Goal: Information Seeking & Learning: Find specific fact

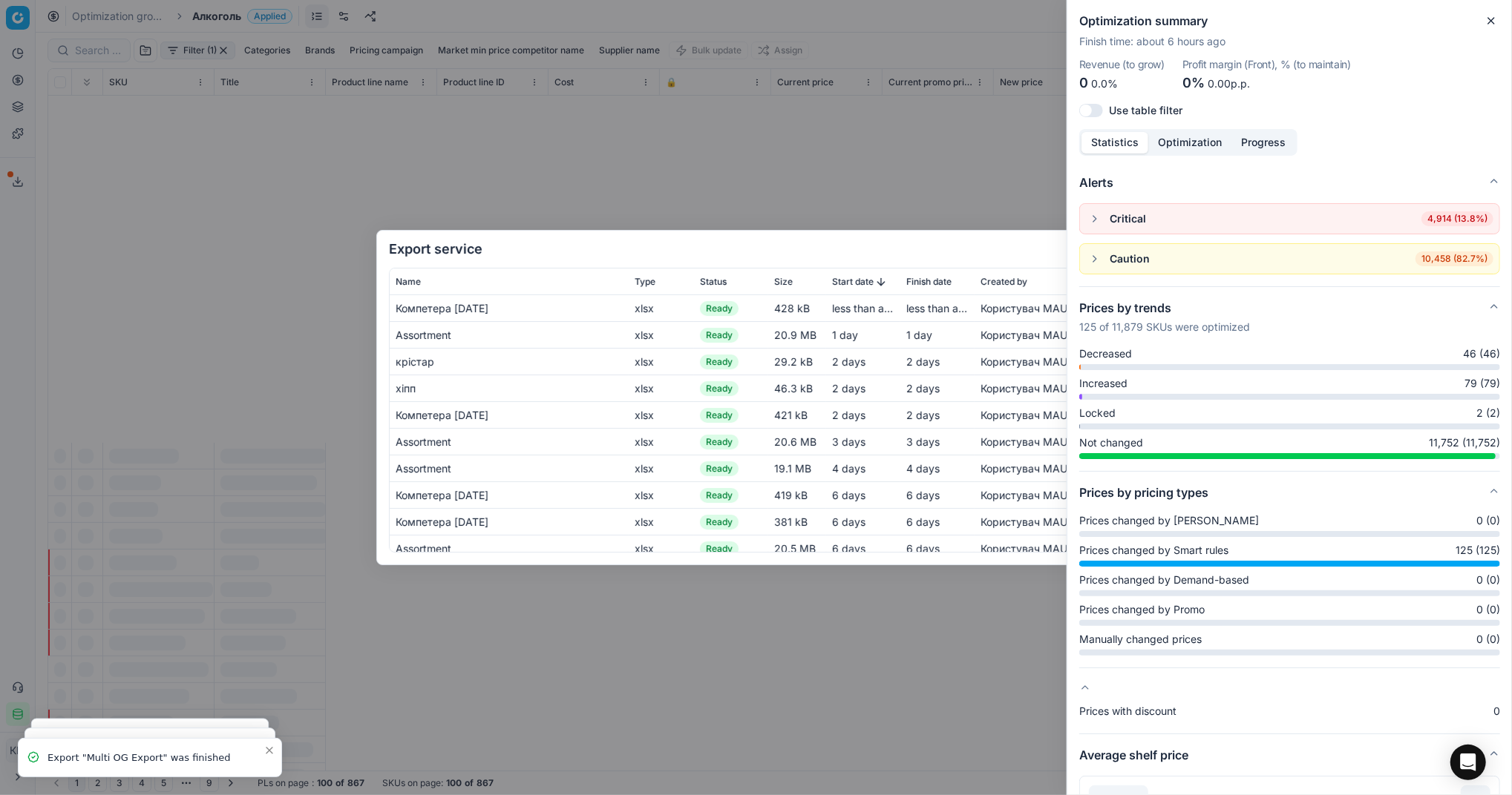
scroll to position [428, 8883]
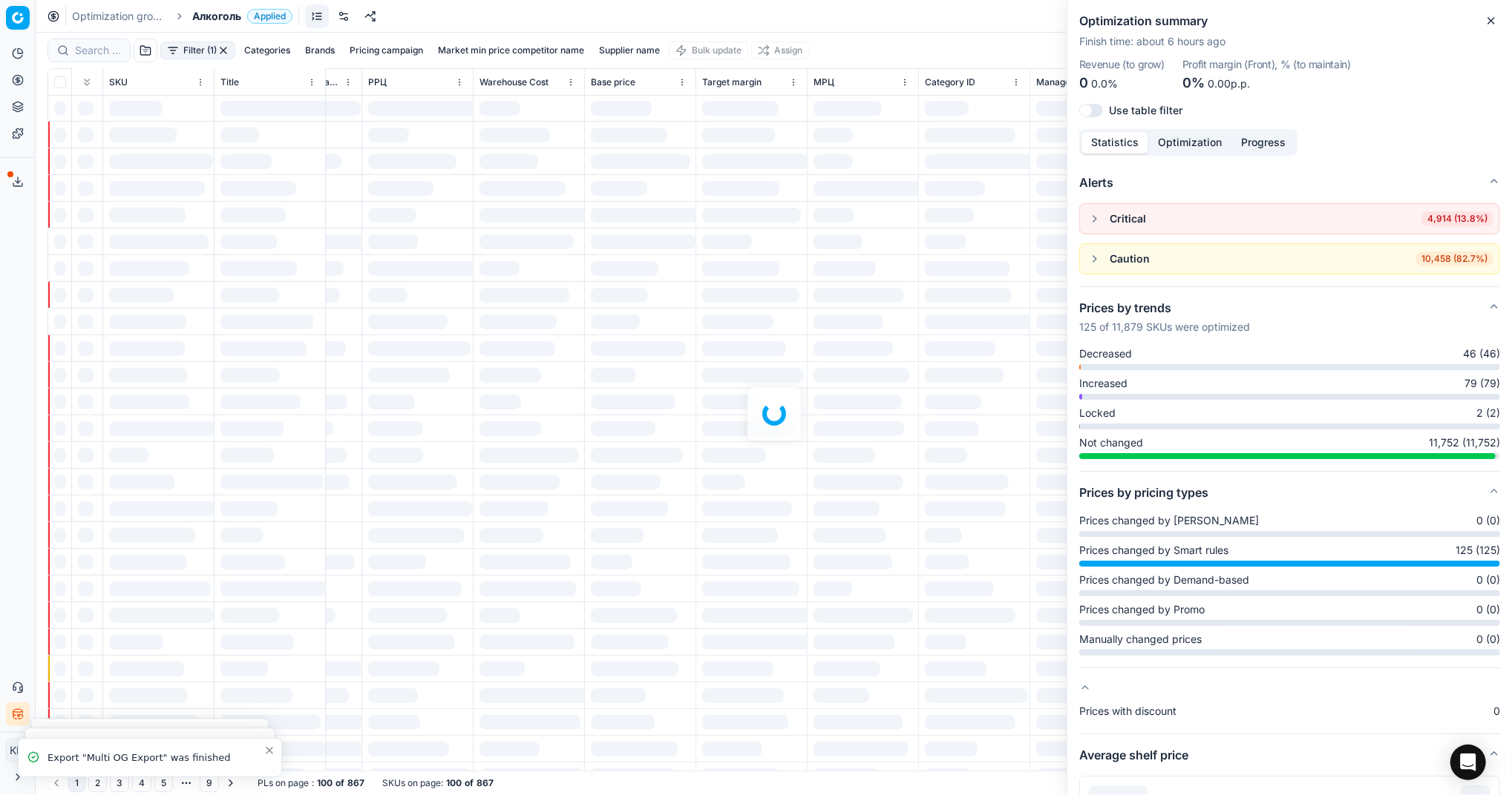
click at [677, 103] on div "Export service Name Type Status Size Start date Finish date Created by [PERSON_…" at bounding box center [756, 398] width 1512 height 795
drag, startPoint x: 1492, startPoint y: 19, endPoint x: 1185, endPoint y: 24, distance: 307.0
click at [1493, 18] on icon "button" at bounding box center [1491, 20] width 12 height 12
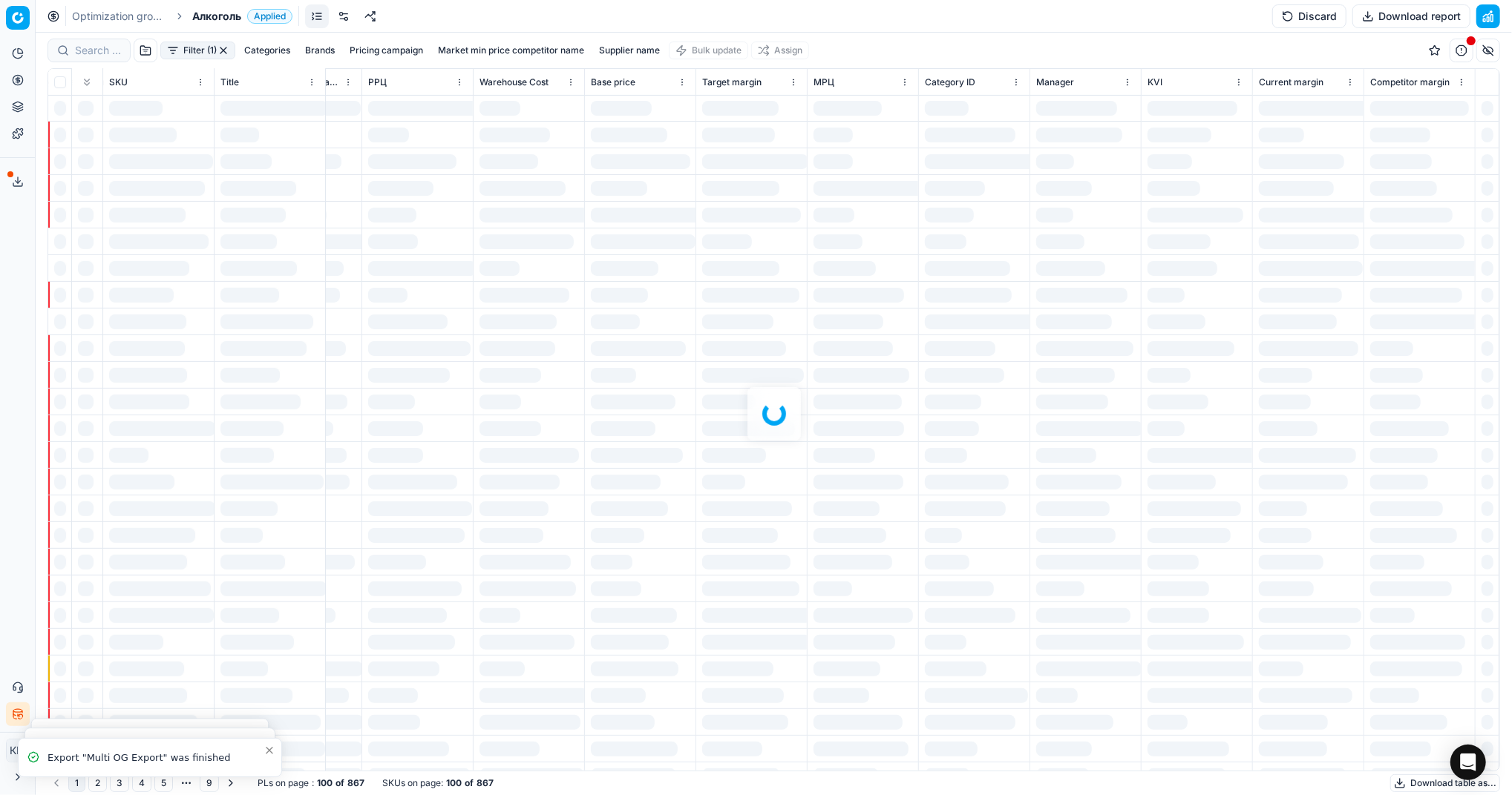
click at [63, 45] on div at bounding box center [773, 413] width 1476 height 762
click at [86, 45] on div at bounding box center [773, 413] width 1476 height 762
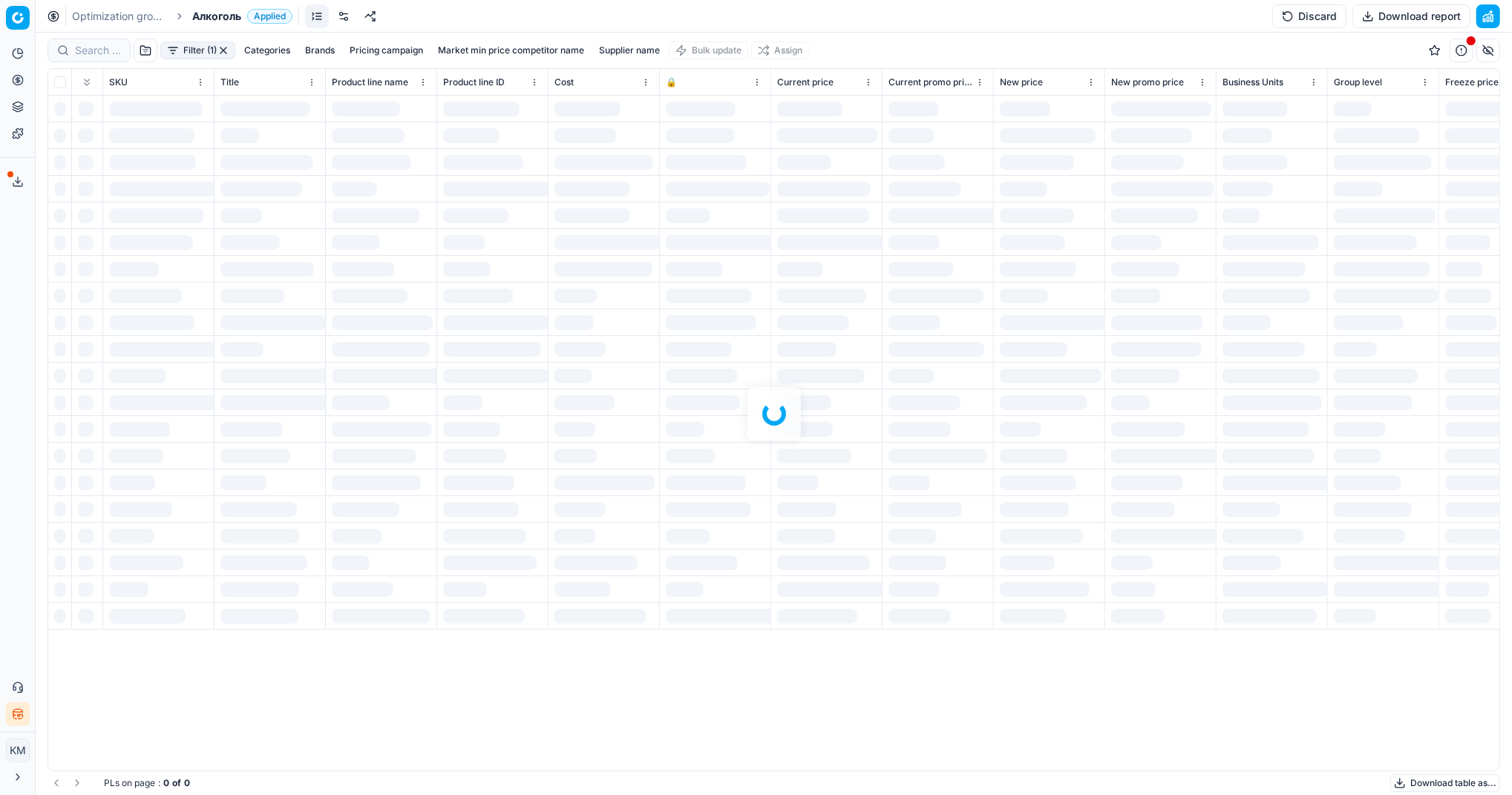
click at [89, 49] on div at bounding box center [773, 413] width 1476 height 762
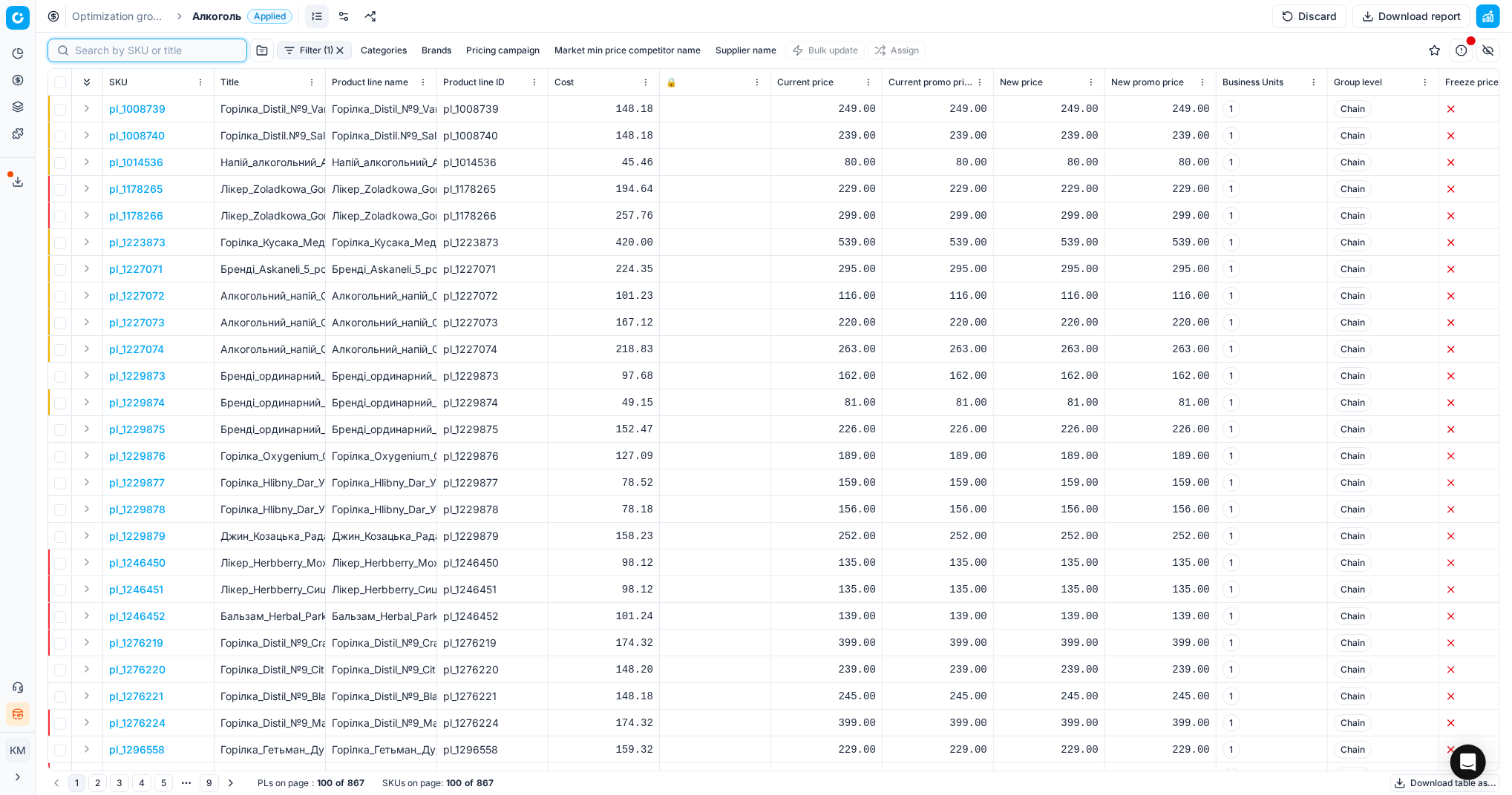
click at [101, 53] on input at bounding box center [156, 50] width 163 height 15
paste input "482426"
type input "482426"
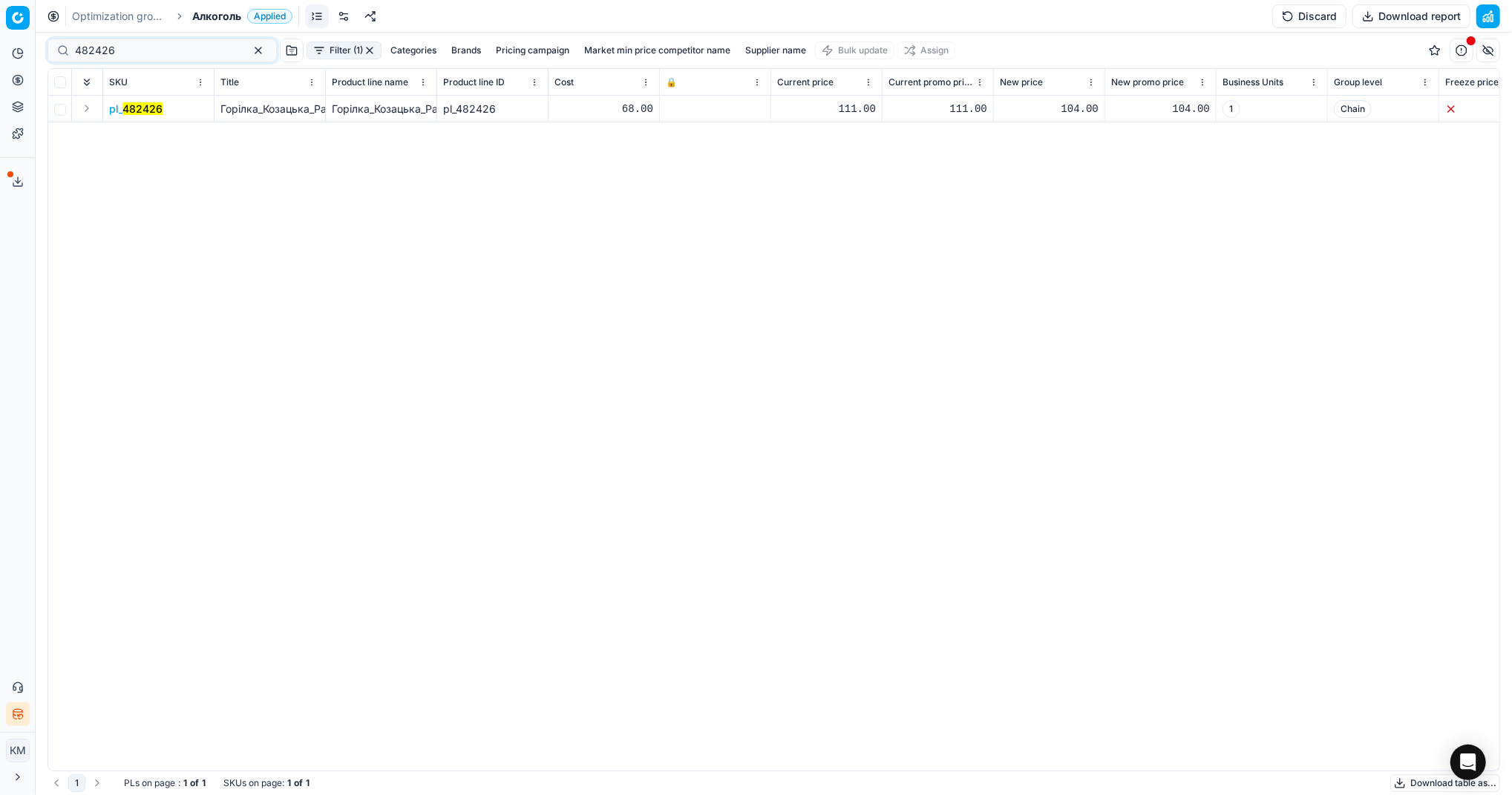
drag, startPoint x: 148, startPoint y: 107, endPoint x: 171, endPoint y: 104, distance: 23.2
click at [148, 107] on mark "482426" at bounding box center [142, 109] width 40 height 13
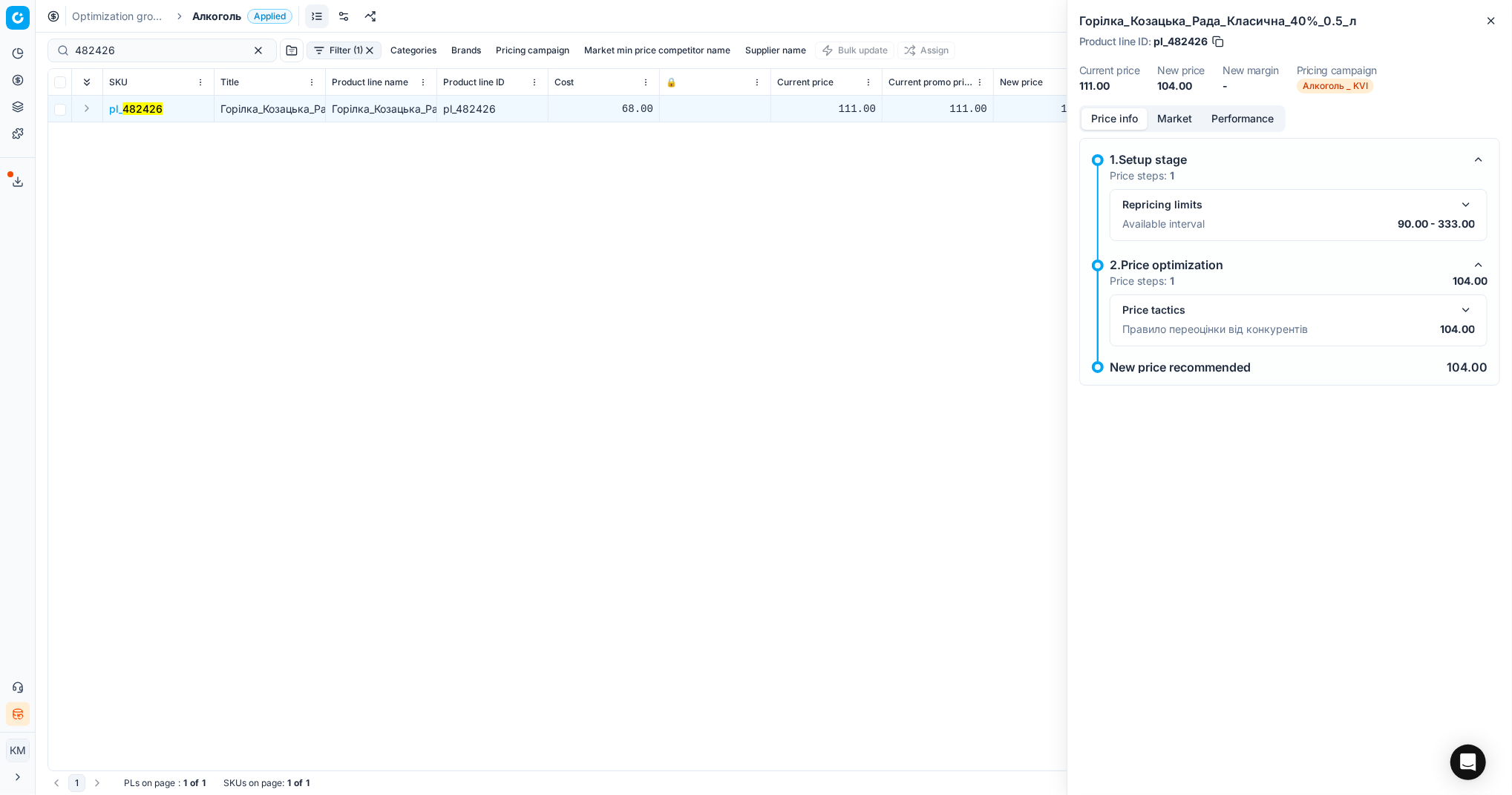
click at [1111, 121] on button "Price info" at bounding box center [1113, 119] width 66 height 21
click at [1464, 310] on button "button" at bounding box center [1465, 309] width 18 height 18
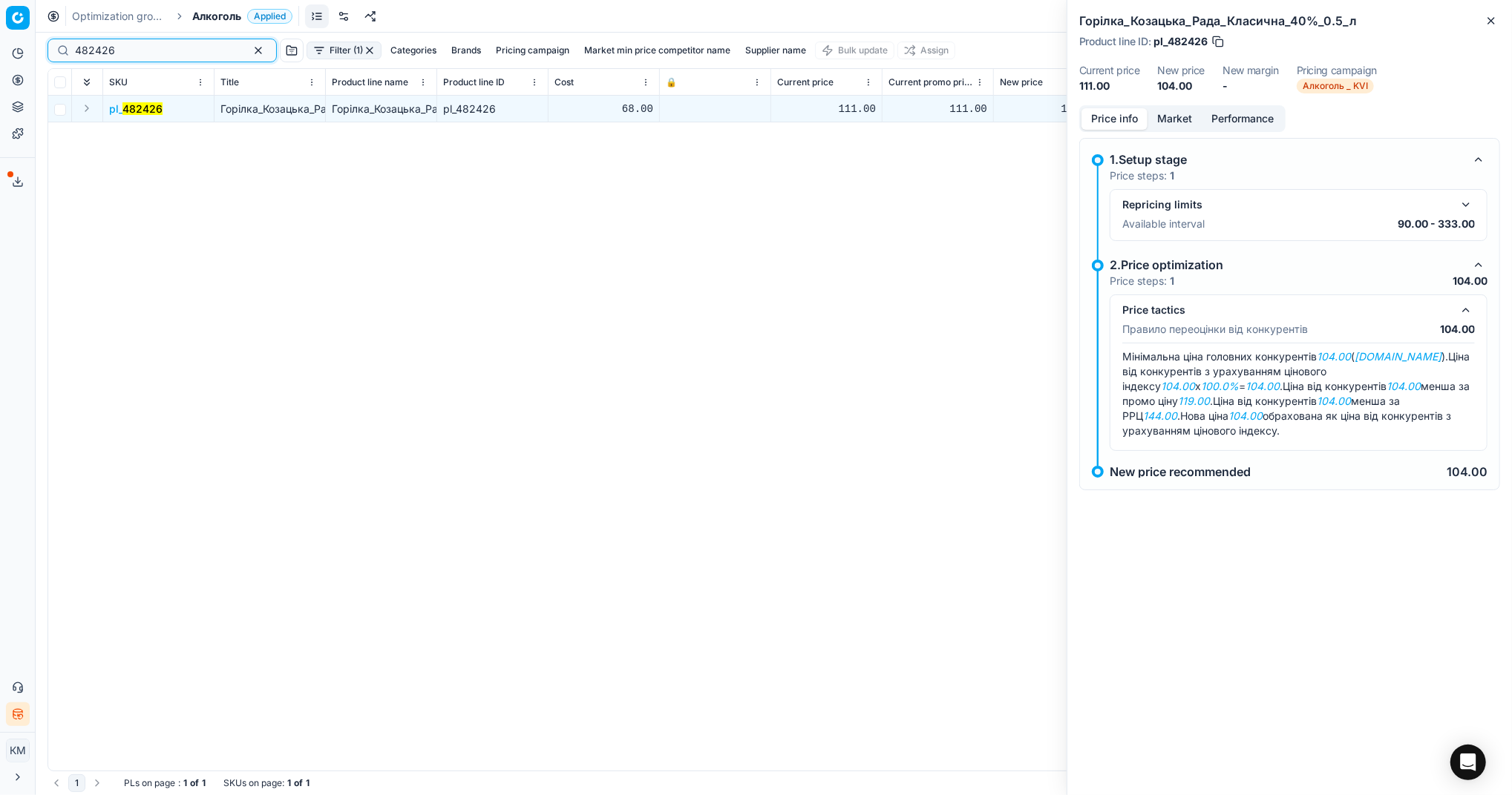
drag, startPoint x: 125, startPoint y: 46, endPoint x: 32, endPoint y: 44, distance: 93.0
click at [33, 44] on div "Pricing platform Analytics Pricing Product portfolio Templates Export service 6…" at bounding box center [756, 398] width 1512 height 795
